Goal: Task Accomplishment & Management: Use online tool/utility

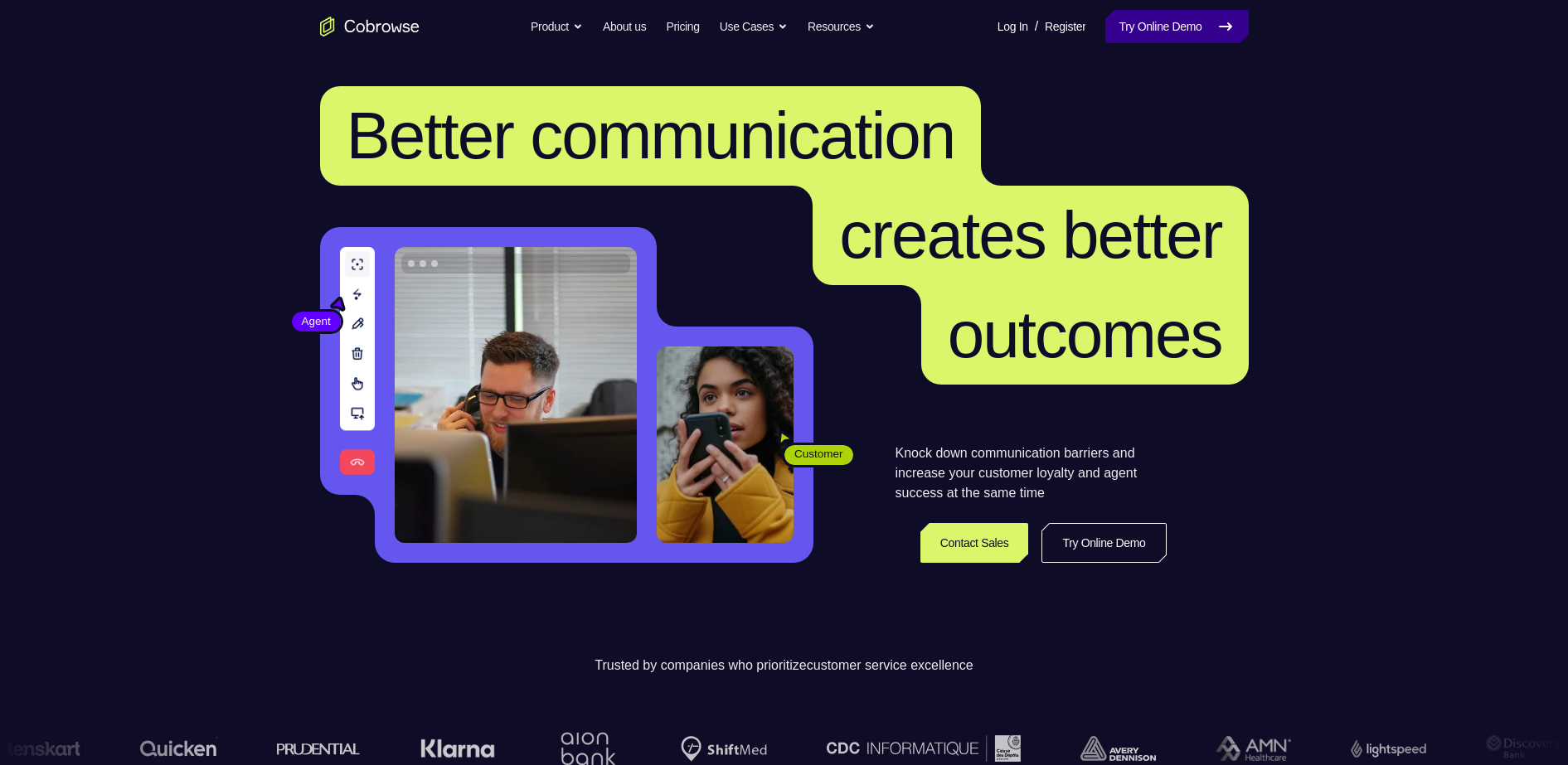
click at [1152, 23] on link "Try Online Demo" at bounding box center [1176, 26] width 143 height 33
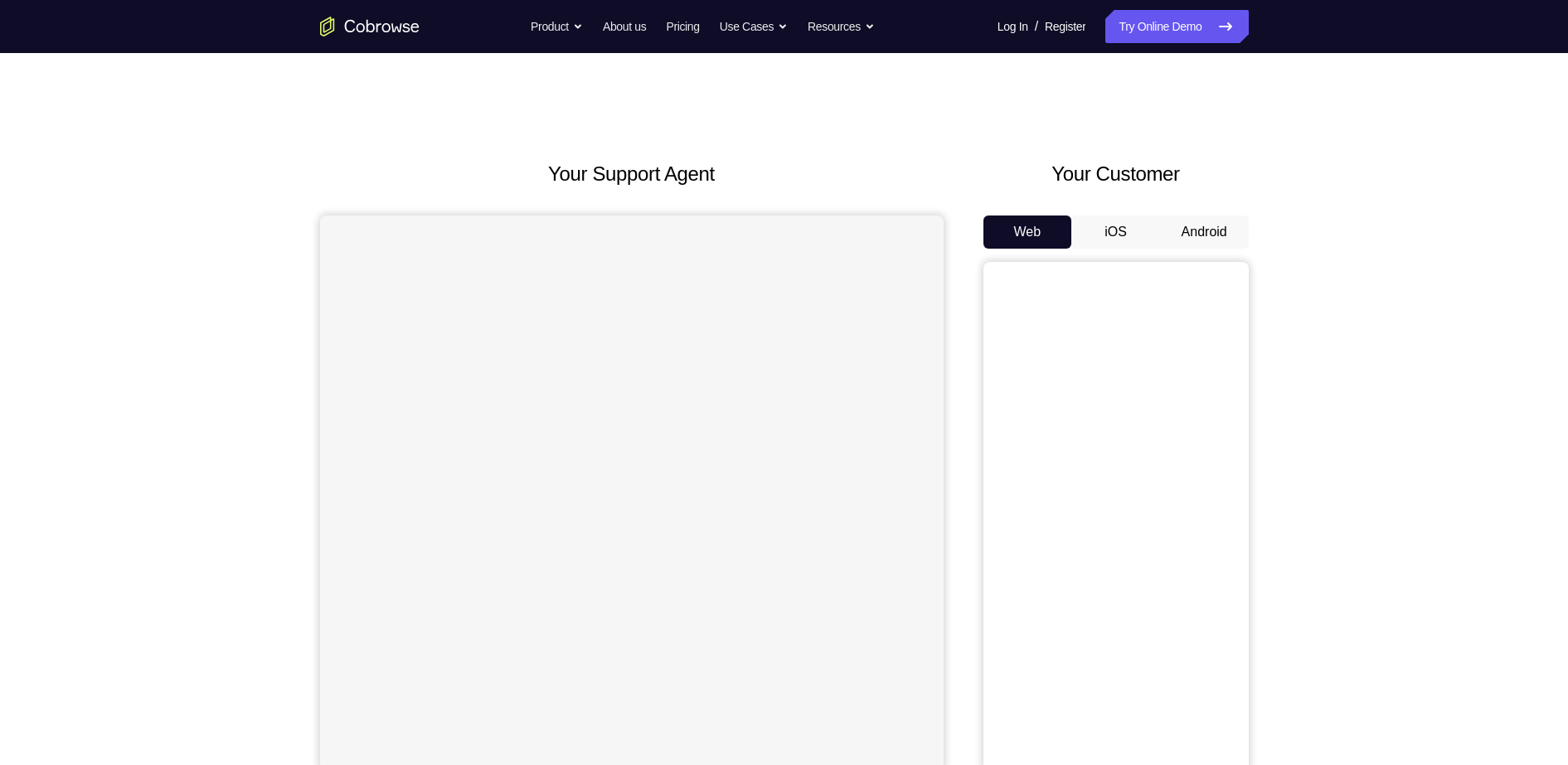
click at [1197, 221] on button "Android" at bounding box center [1204, 232] width 89 height 33
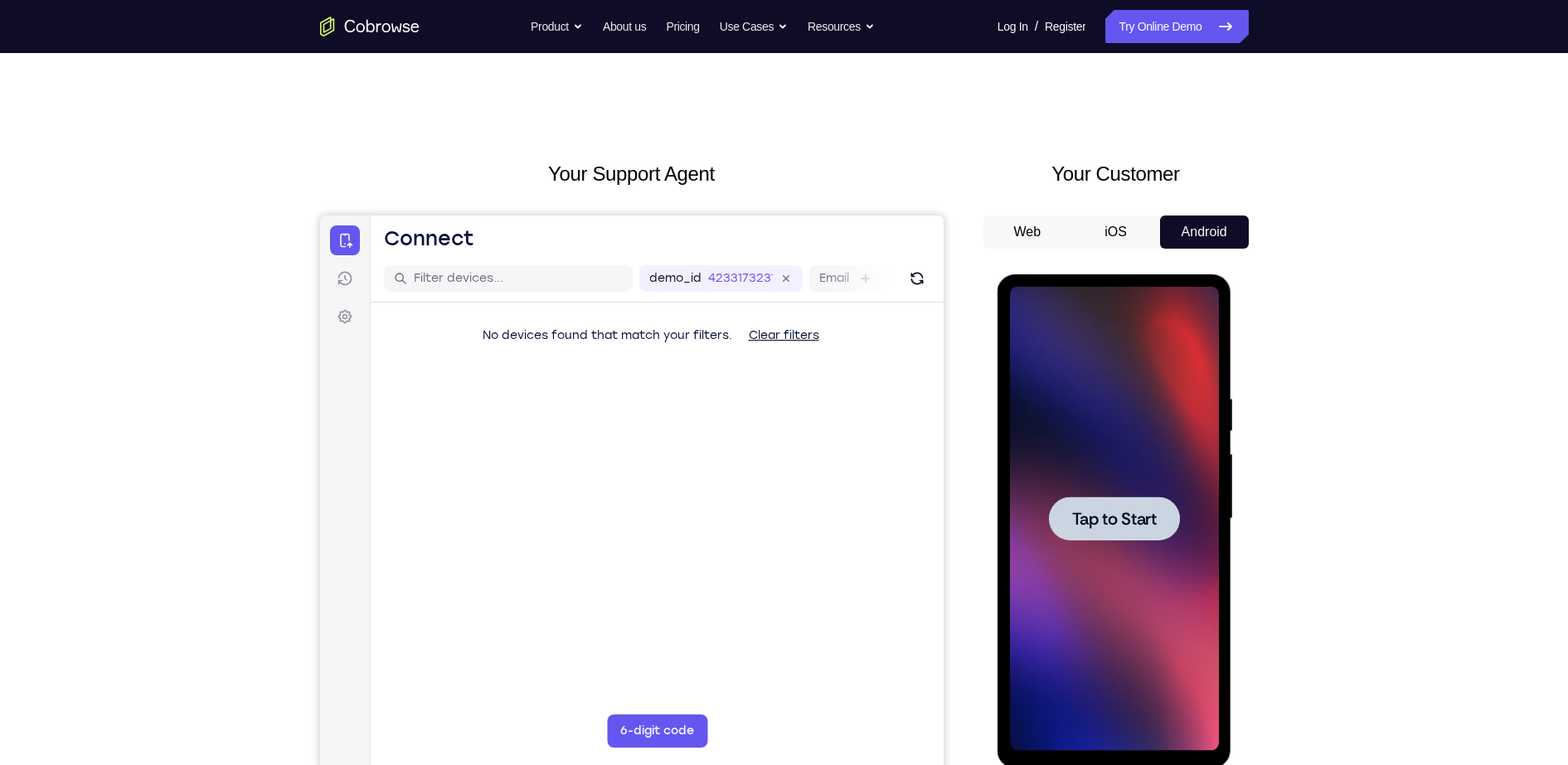
click at [1134, 473] on div at bounding box center [1114, 520] width 209 height 465
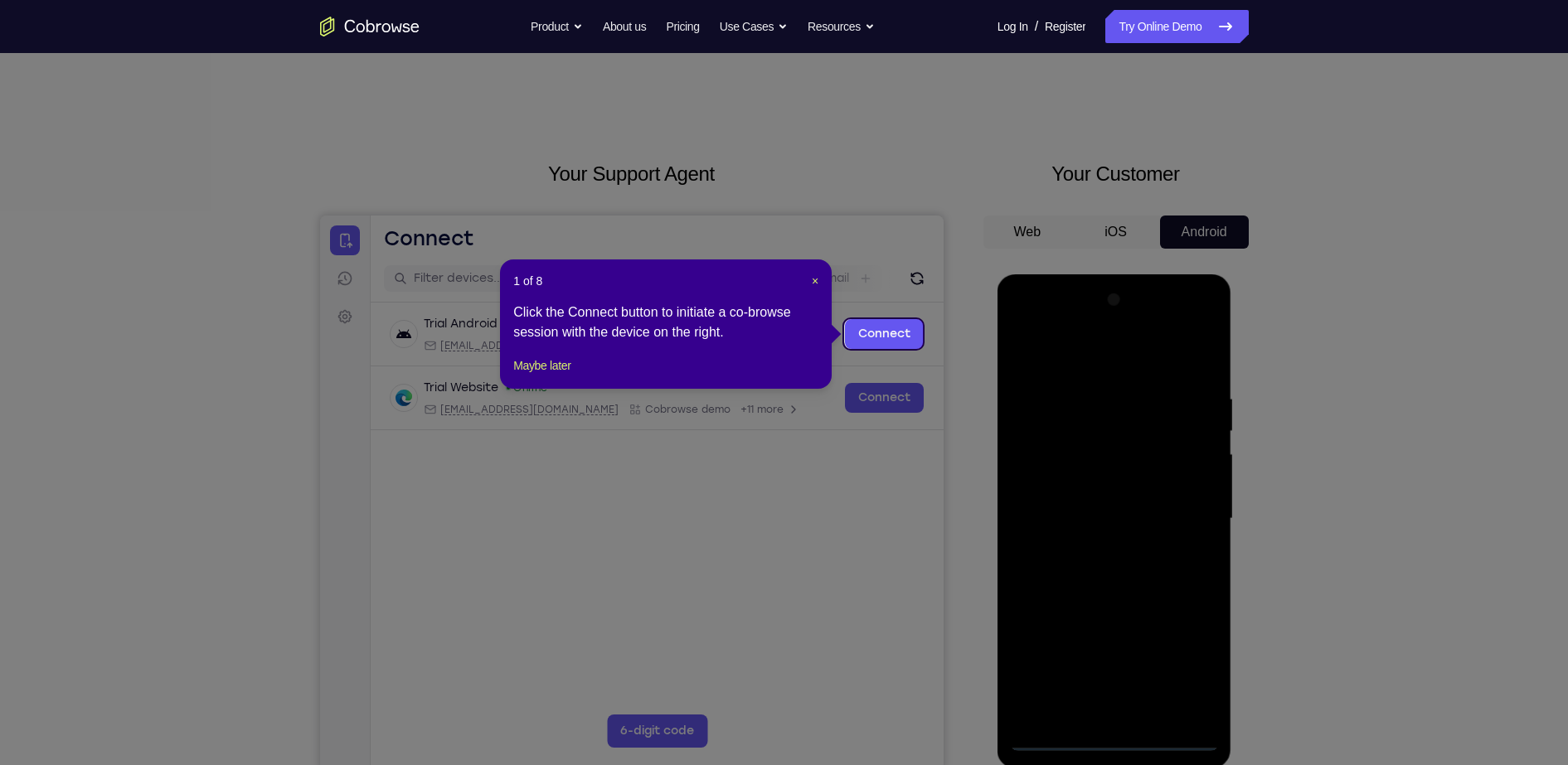
click at [808, 281] on header "1 of 8 ×" at bounding box center [666, 280] width 305 height 17
click at [812, 279] on span "×" at bounding box center [815, 280] width 7 height 13
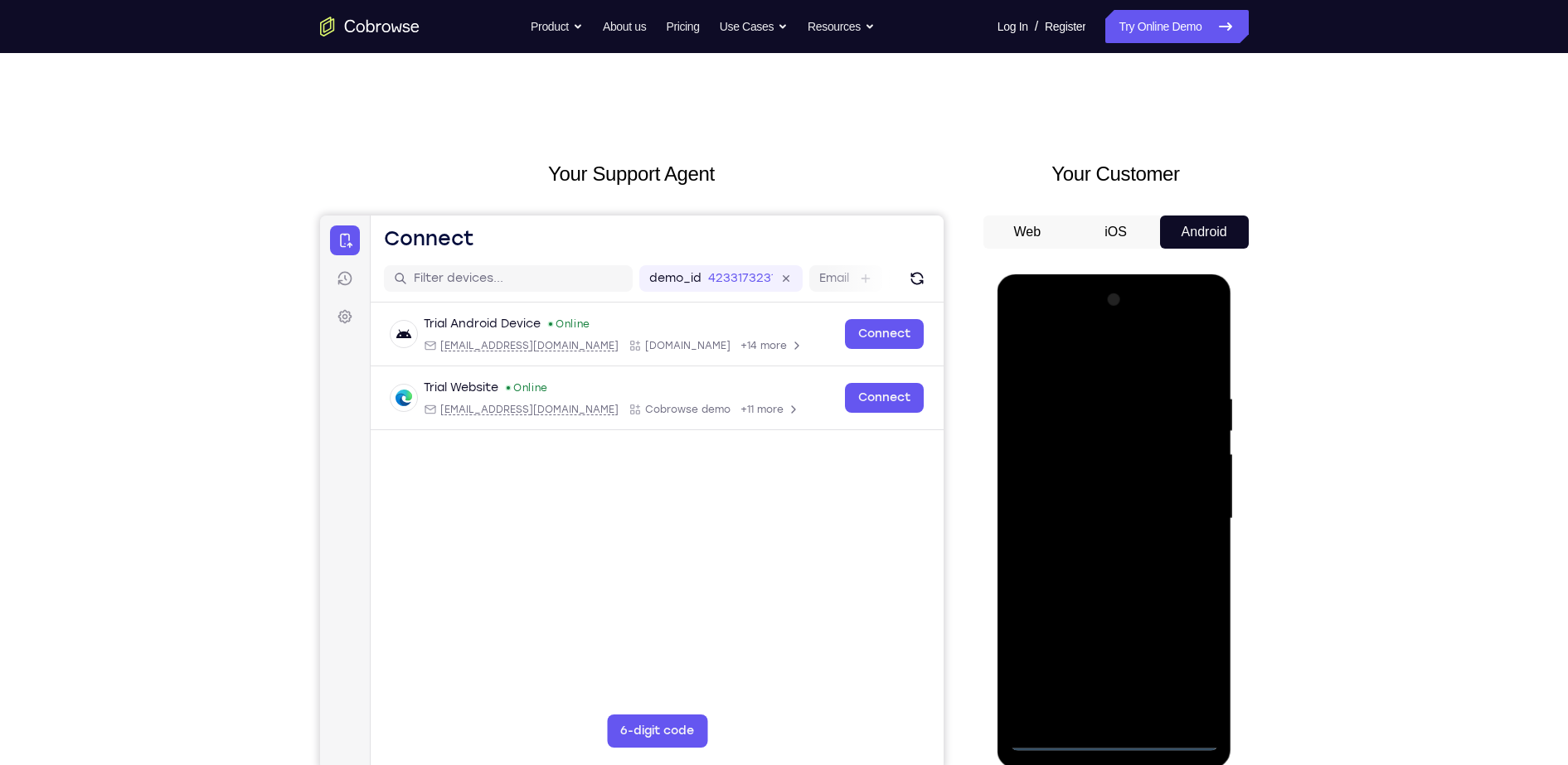
click at [1104, 737] on div at bounding box center [1114, 520] width 209 height 465
click at [1181, 665] on div at bounding box center [1114, 520] width 209 height 465
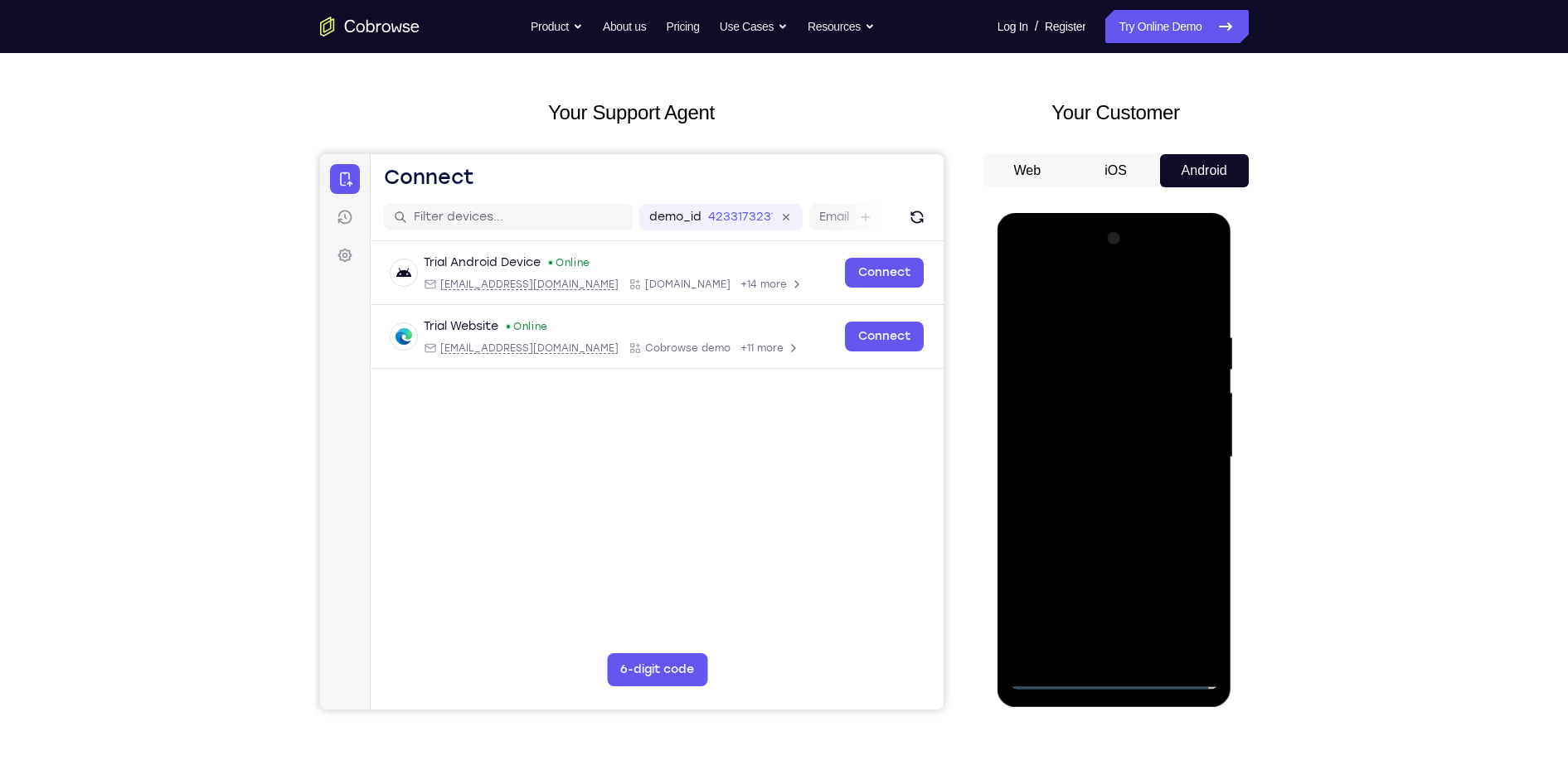
scroll to position [62, 0]
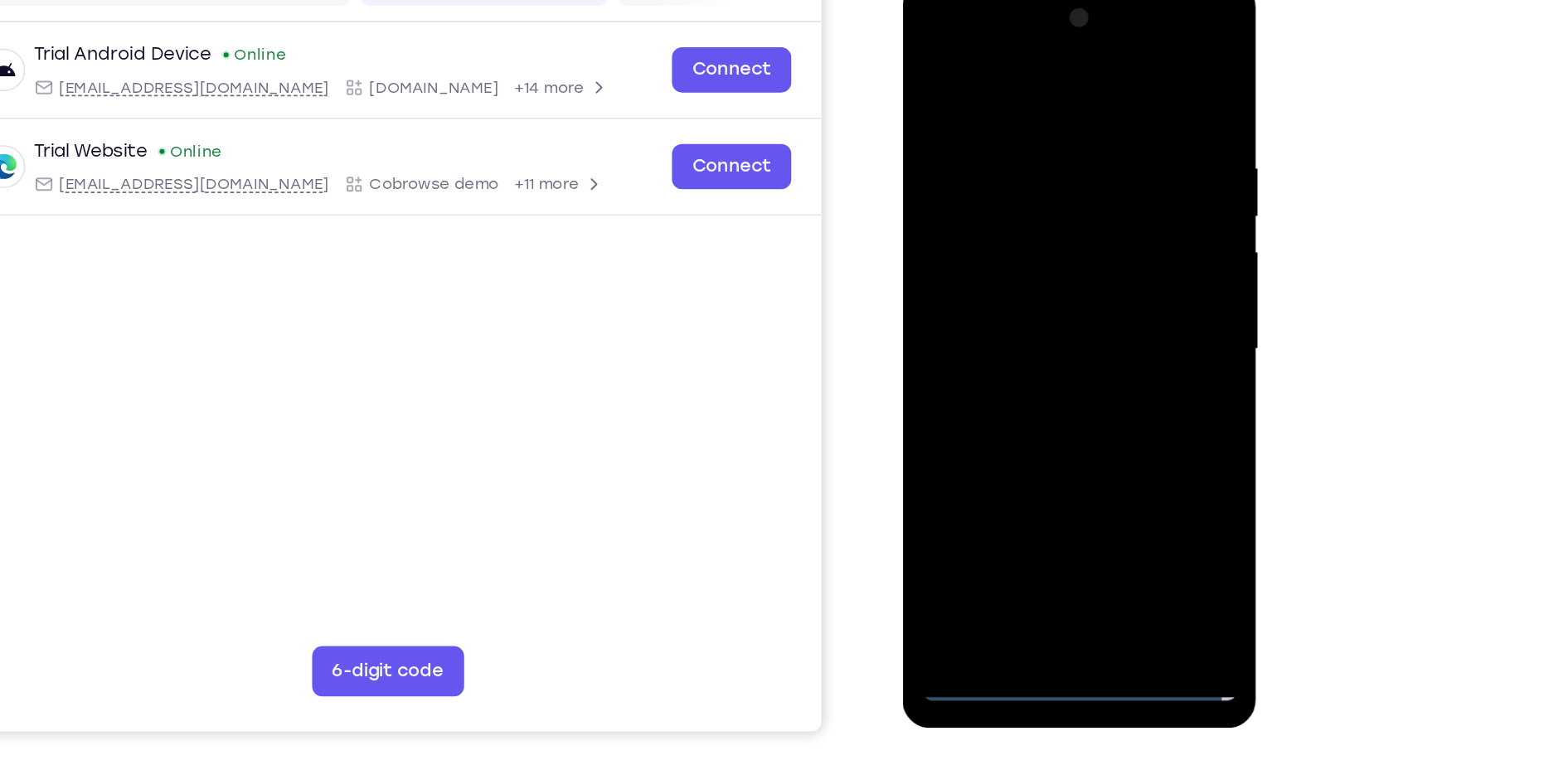
click at [972, 66] on div at bounding box center [1020, 225] width 209 height 465
click at [1080, 210] on div at bounding box center [1020, 225] width 209 height 465
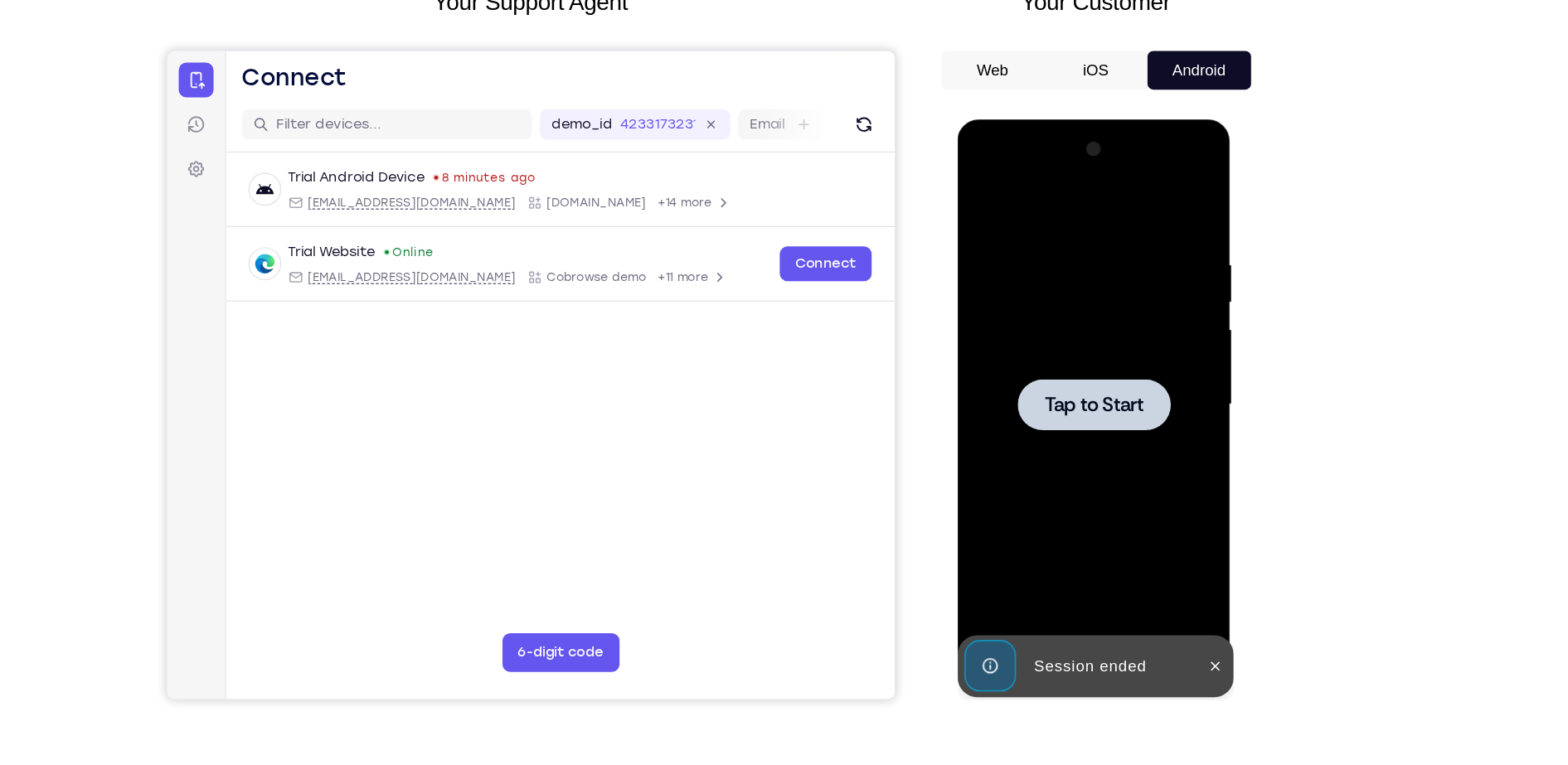
scroll to position [61, 0]
